Goal: Information Seeking & Learning: Learn about a topic

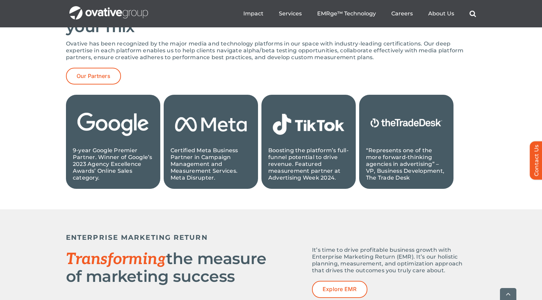
scroll to position [730, 0]
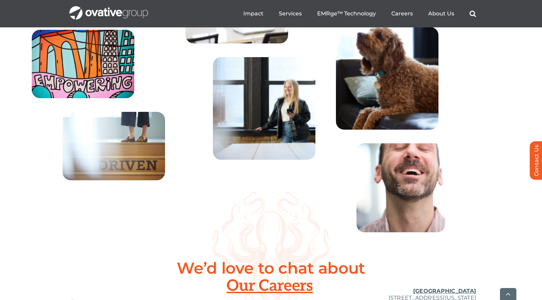
scroll to position [2493, 0]
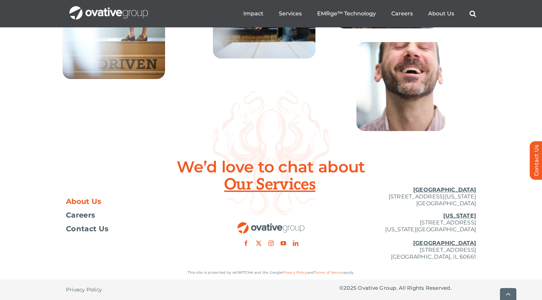
click at [88, 202] on span "About Us" at bounding box center [84, 201] width 36 height 7
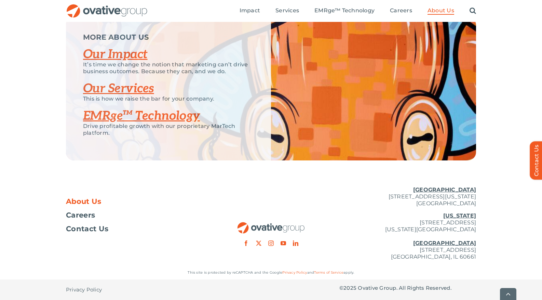
scroll to position [1451, 0]
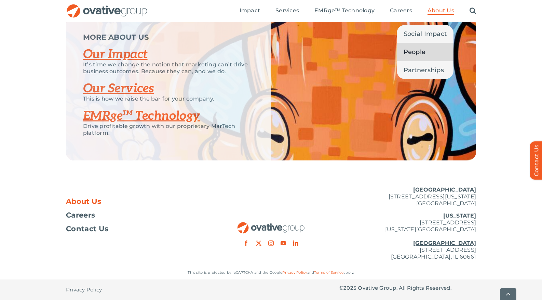
click at [421, 51] on span "People" at bounding box center [414, 52] width 22 height 10
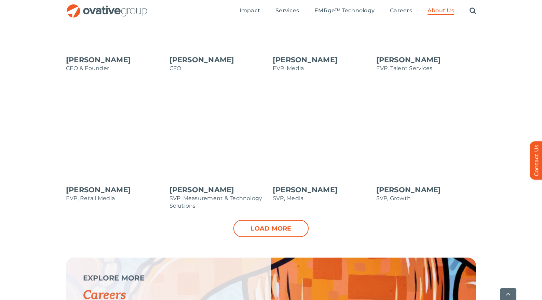
scroll to position [675, 0]
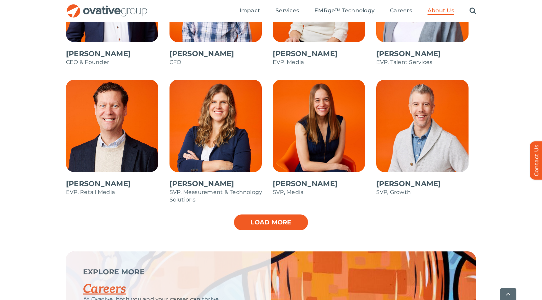
click at [282, 224] on link "Load more" at bounding box center [270, 221] width 75 height 17
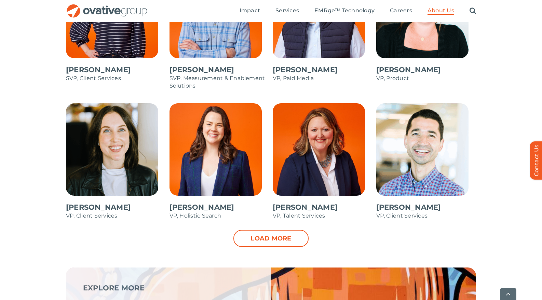
scroll to position [927, 0]
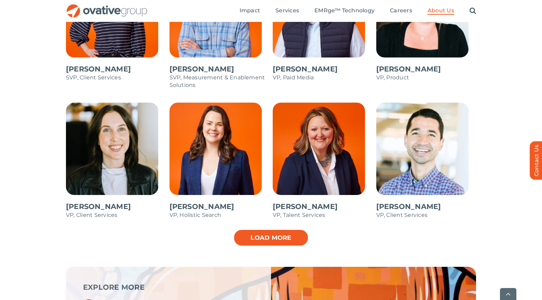
click at [256, 240] on link "Load more" at bounding box center [270, 237] width 75 height 17
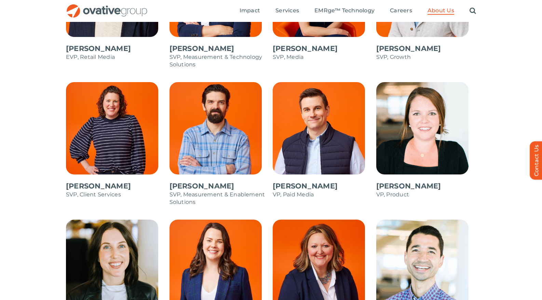
scroll to position [808, 0]
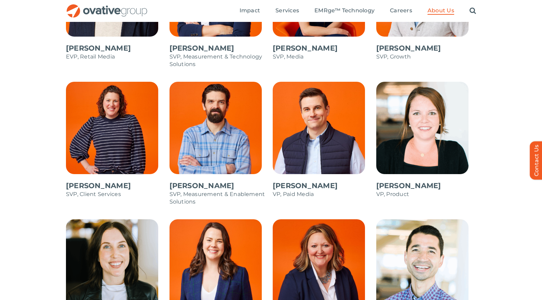
click at [309, 130] on span at bounding box center [323, 143] width 100 height 123
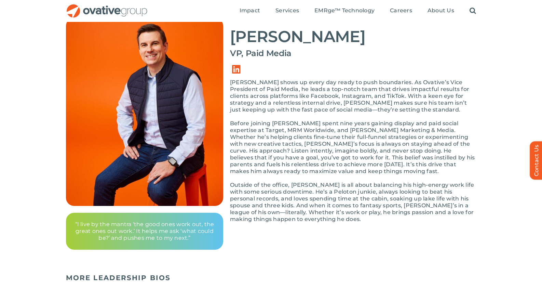
scroll to position [60, 0]
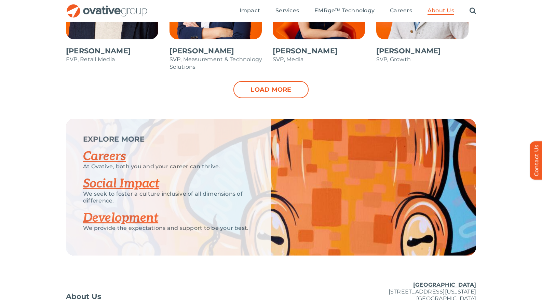
scroll to position [805, 0]
